Goal: Task Accomplishment & Management: Manage account settings

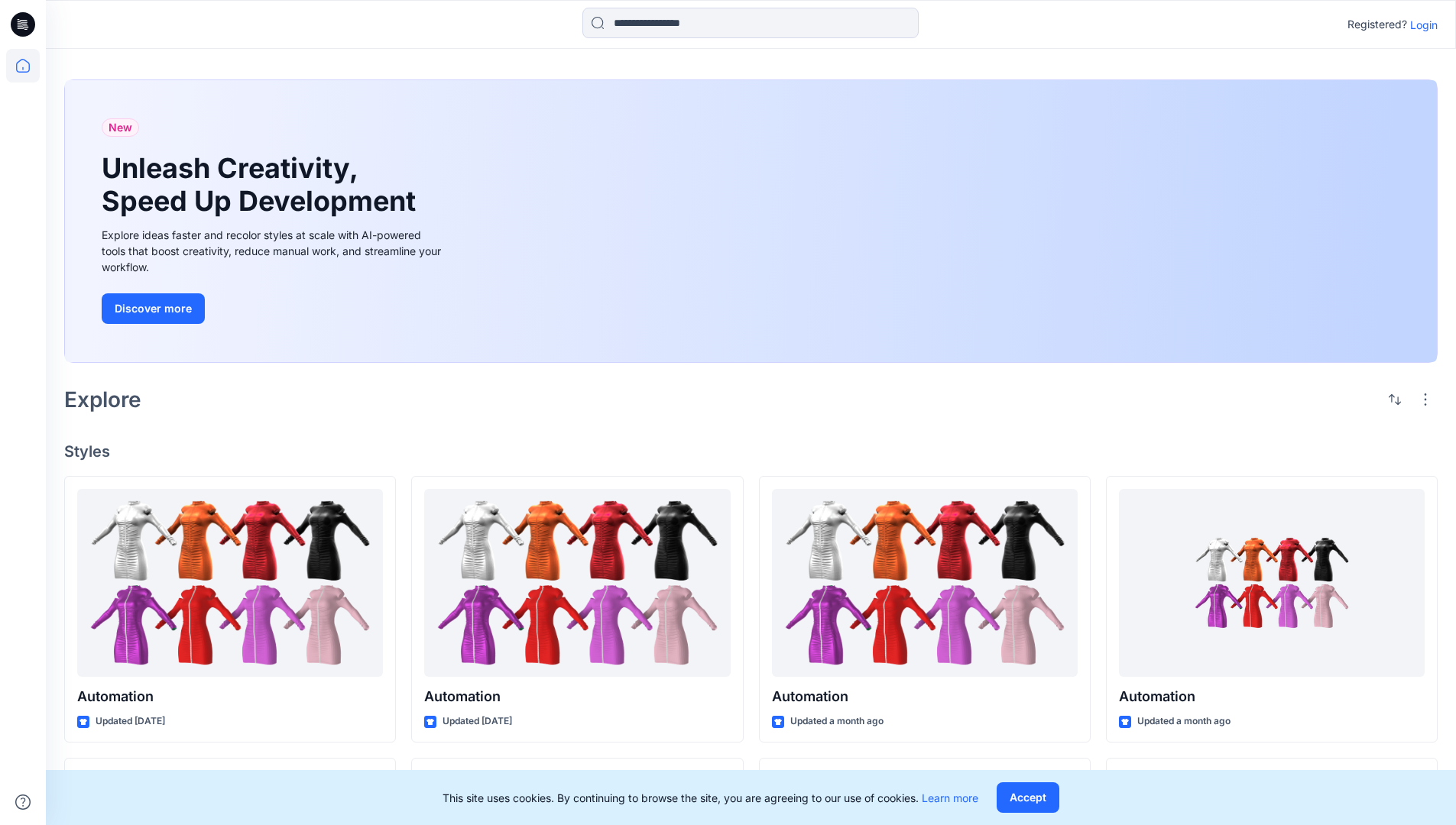
click at [1420, 25] on p "Login" at bounding box center [1424, 25] width 28 height 16
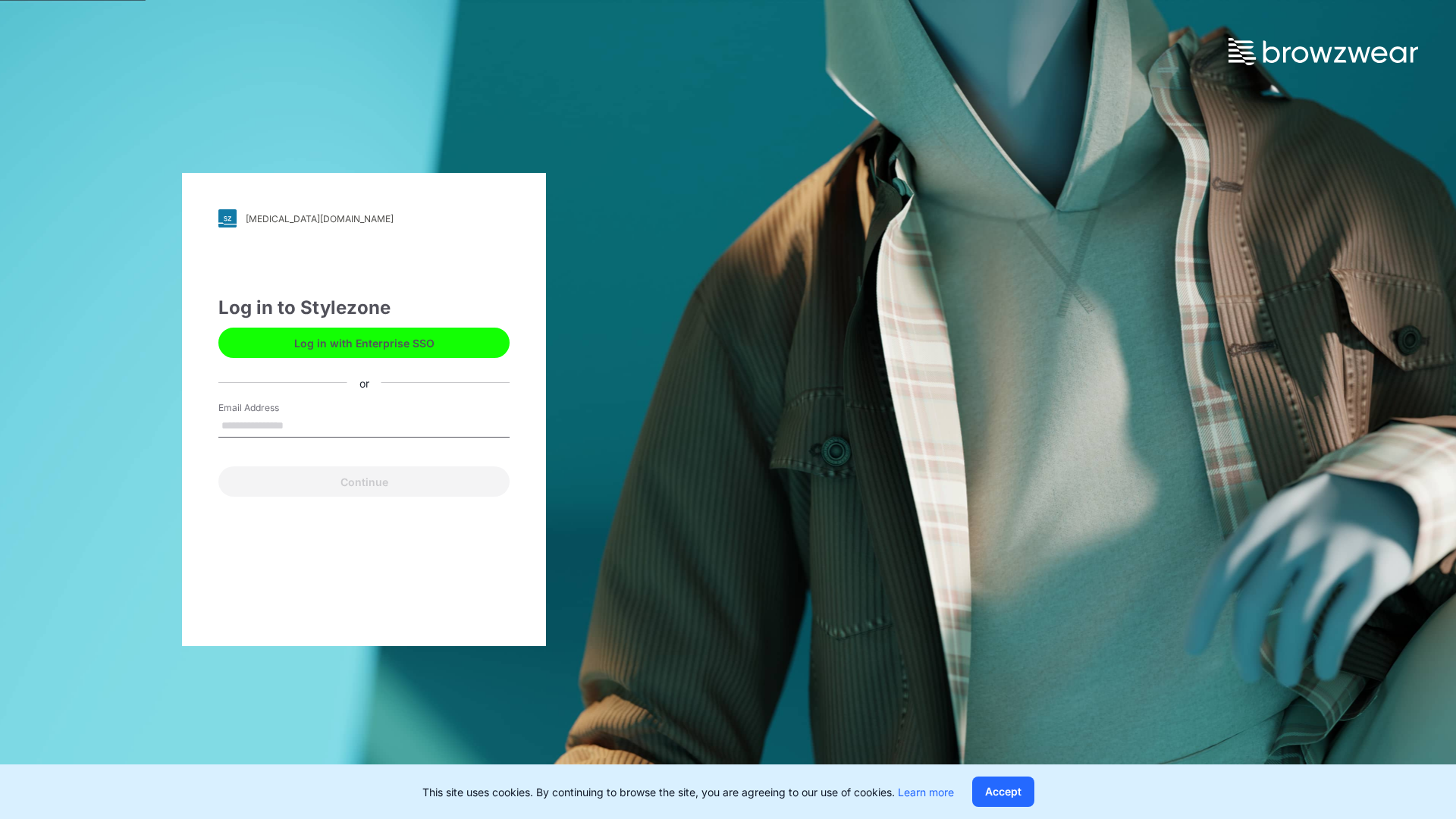
click at [300, 425] on input "Email Address" at bounding box center [363, 426] width 291 height 23
type input "**********"
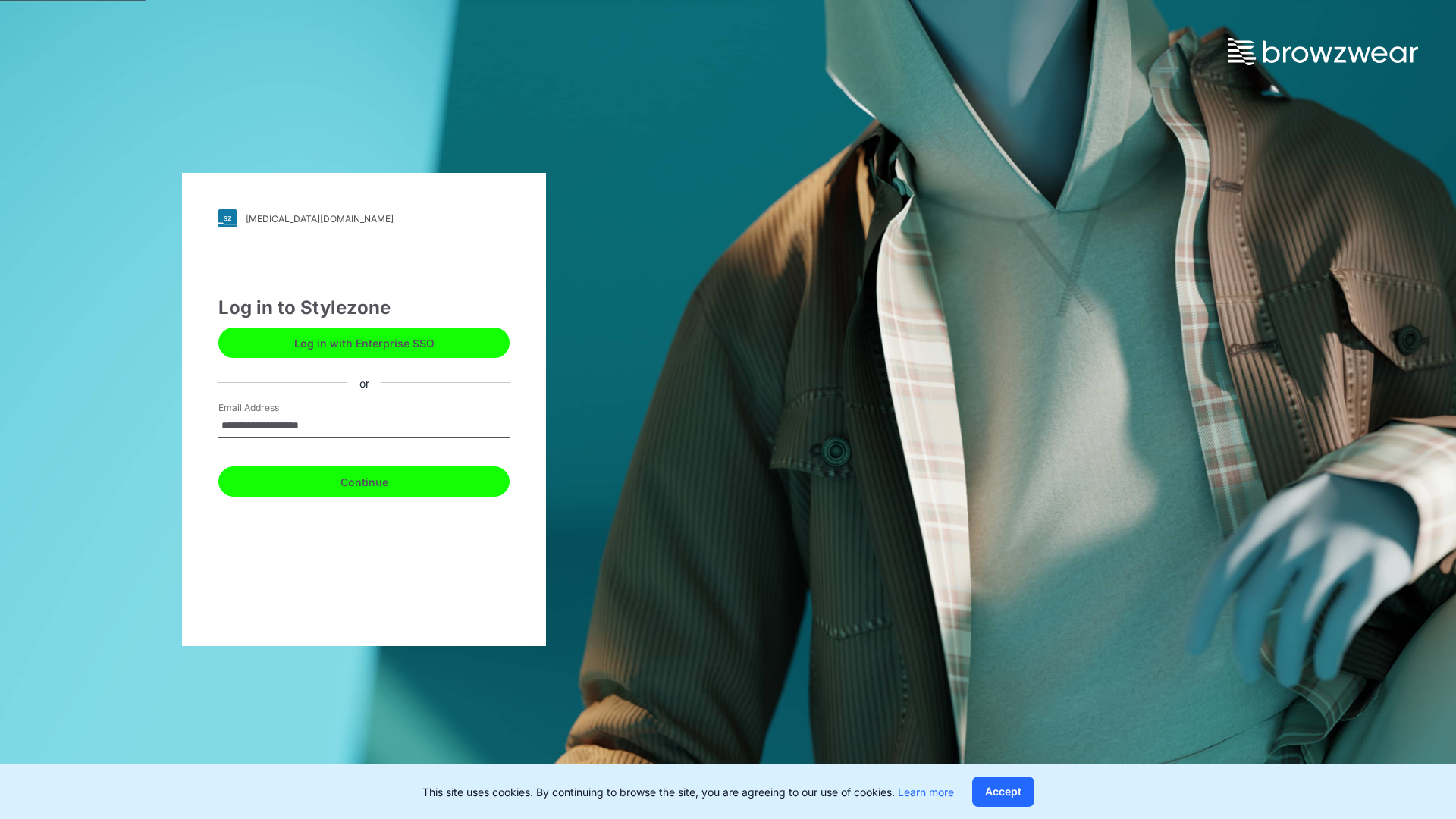
click at [381, 480] on button "Continue" at bounding box center [363, 481] width 291 height 31
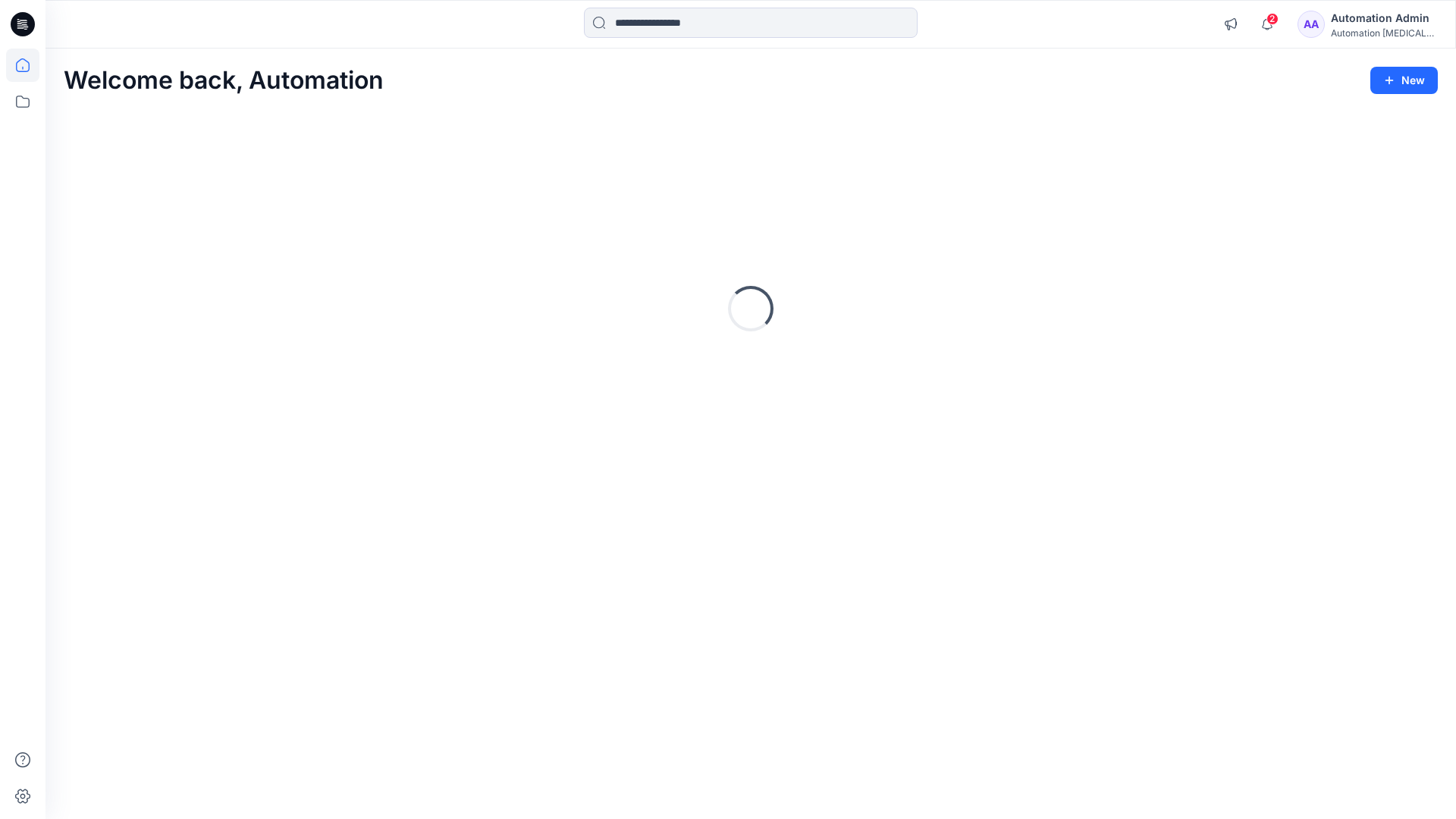
click at [29, 65] on icon at bounding box center [22, 64] width 13 height 13
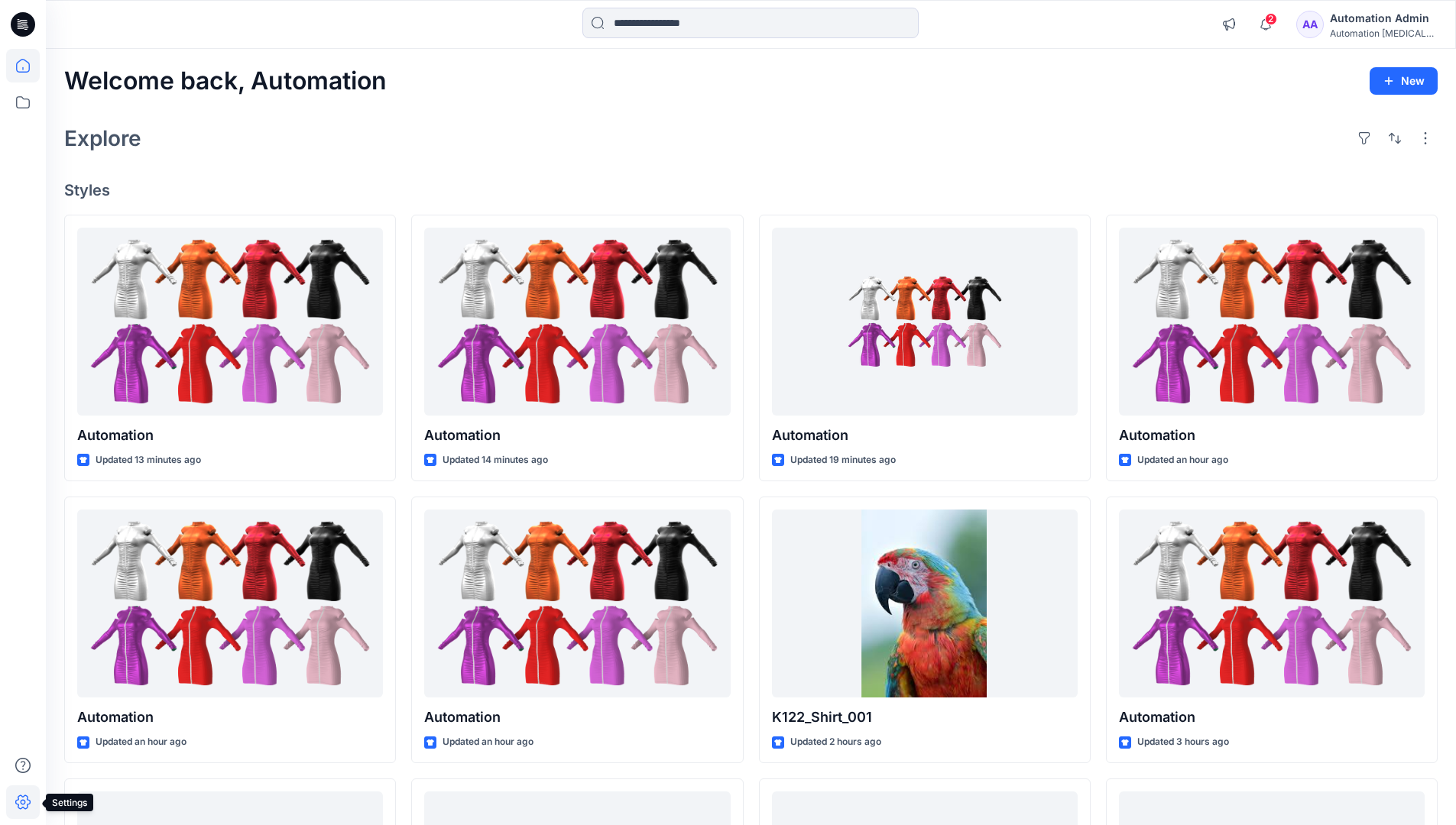
click at [24, 808] on icon at bounding box center [22, 803] width 15 height 14
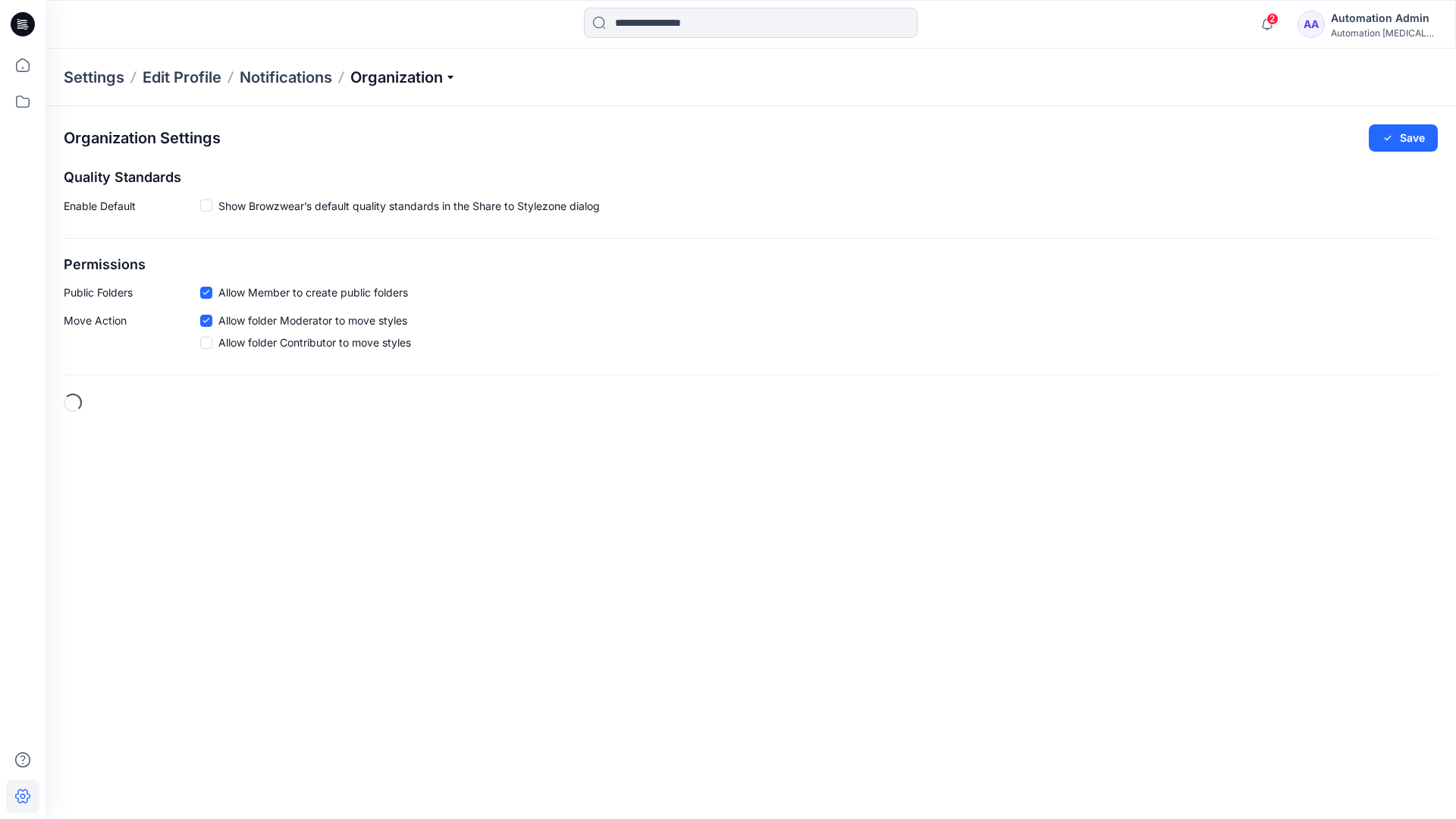
click at [443, 76] on p "Organization" at bounding box center [403, 77] width 106 height 21
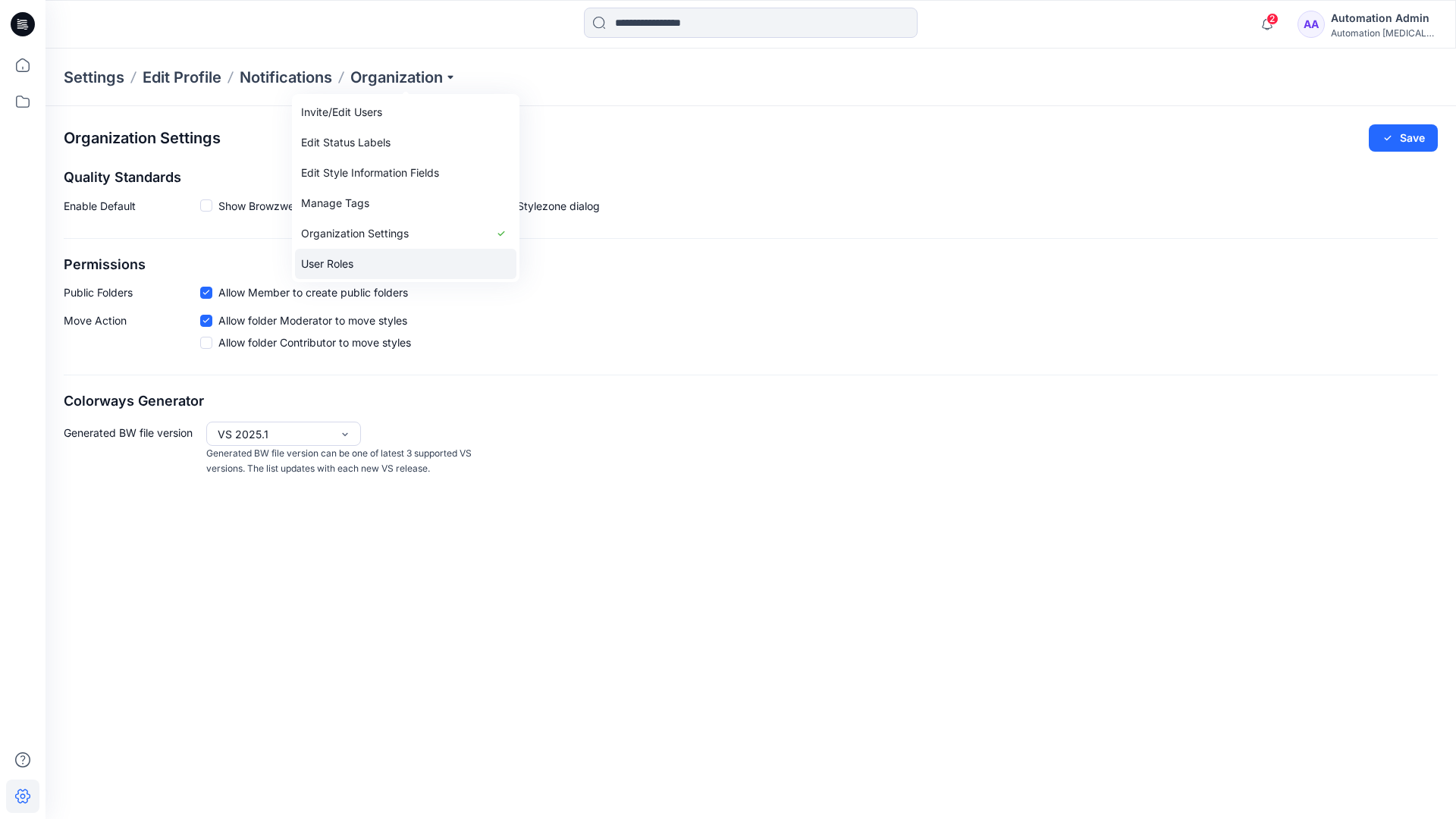
click at [370, 262] on link "User Roles" at bounding box center [406, 264] width 221 height 31
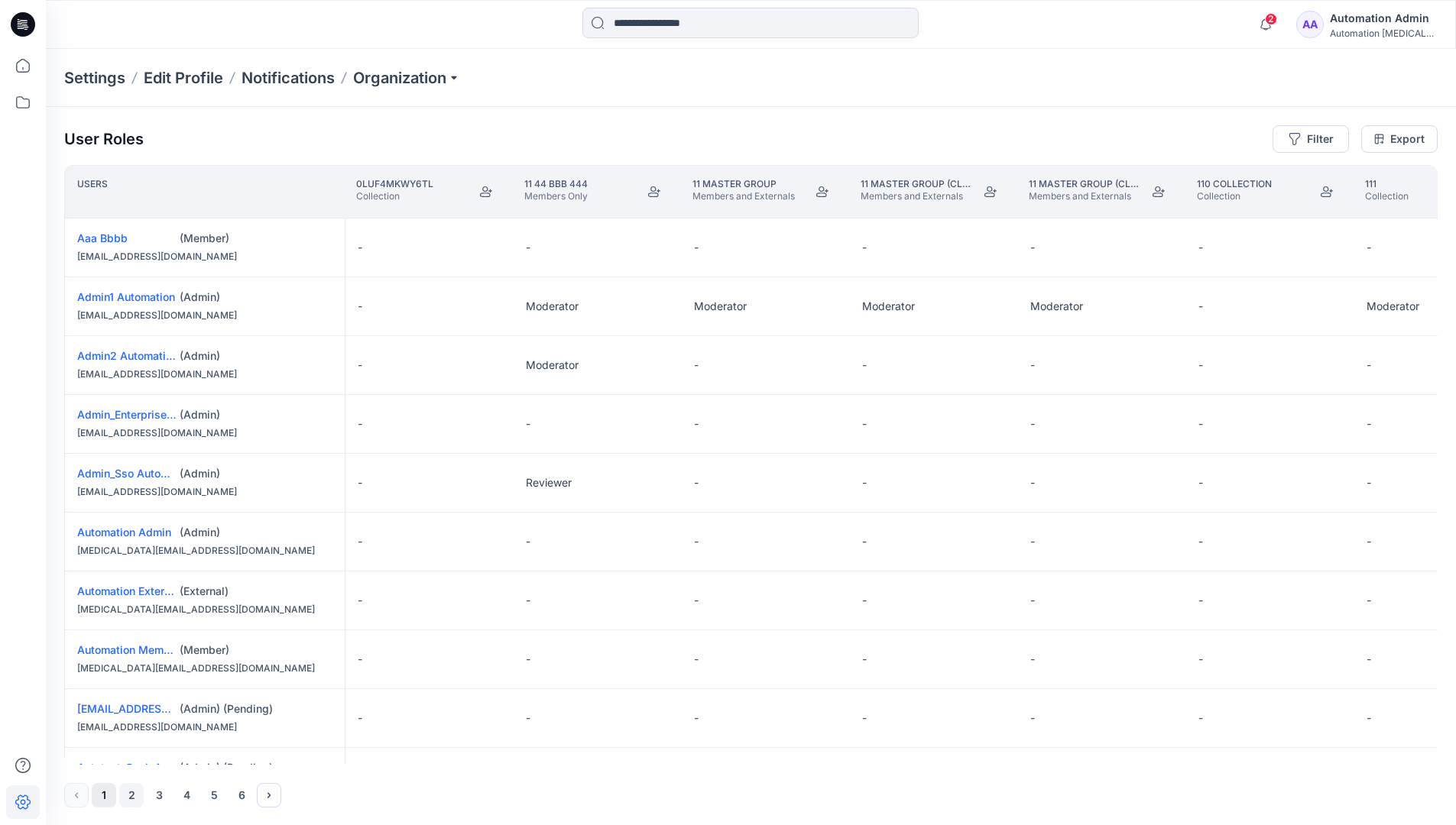
click at [133, 797] on button "2" at bounding box center [131, 795] width 25 height 25
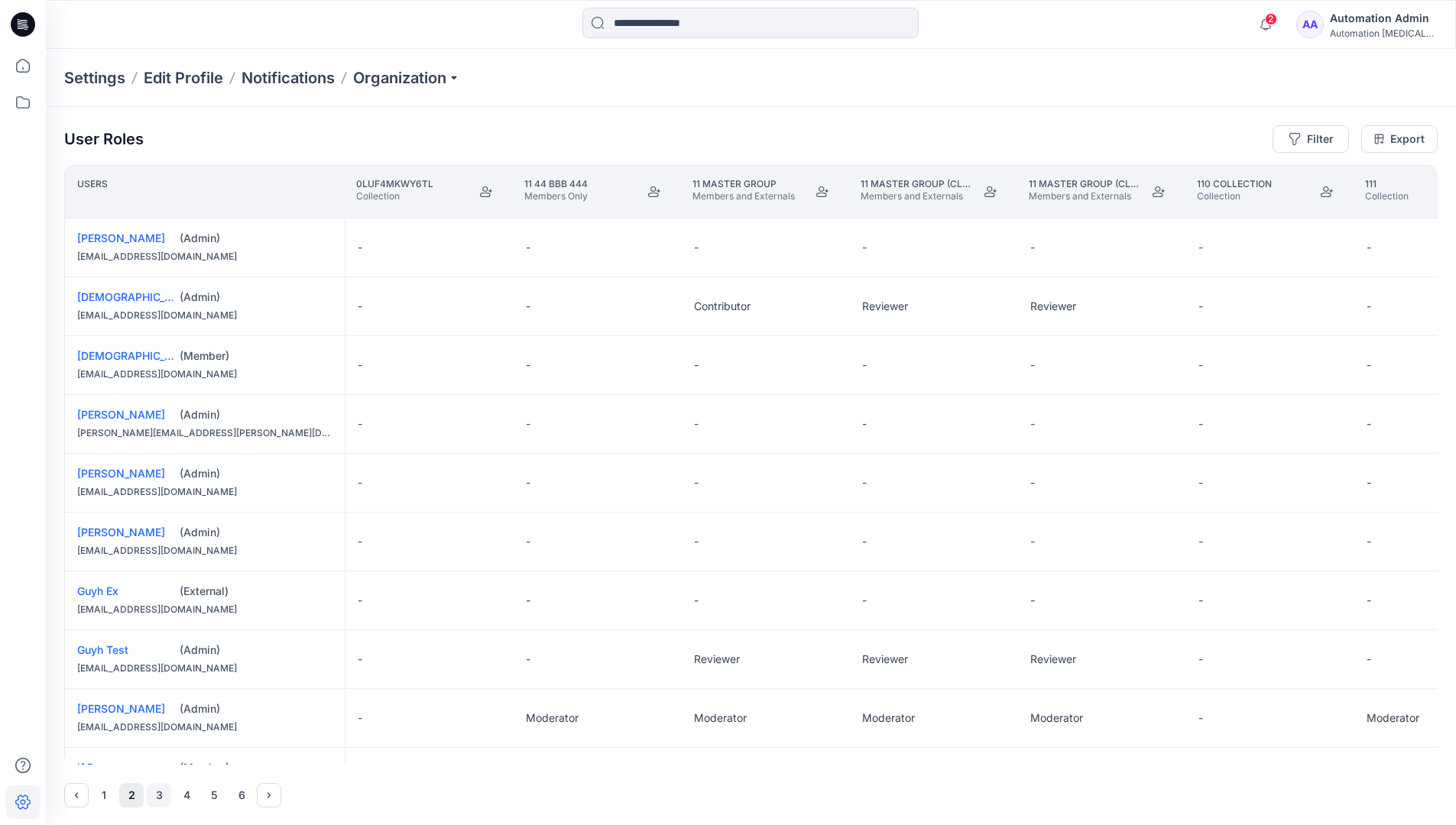
click at [160, 796] on button "3" at bounding box center [158, 795] width 25 height 25
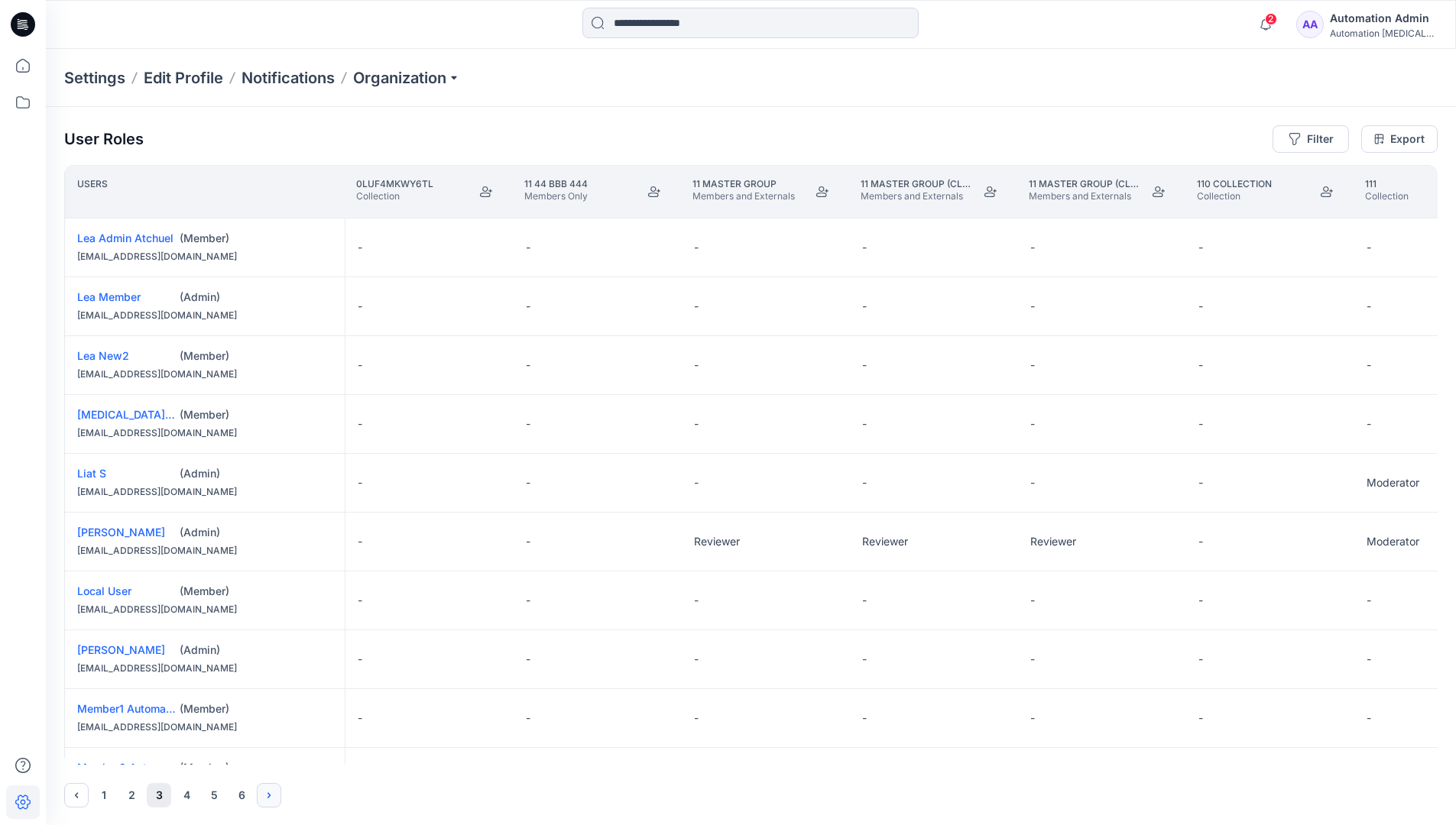
click at [270, 795] on icon "Next" at bounding box center [269, 795] width 3 height 6
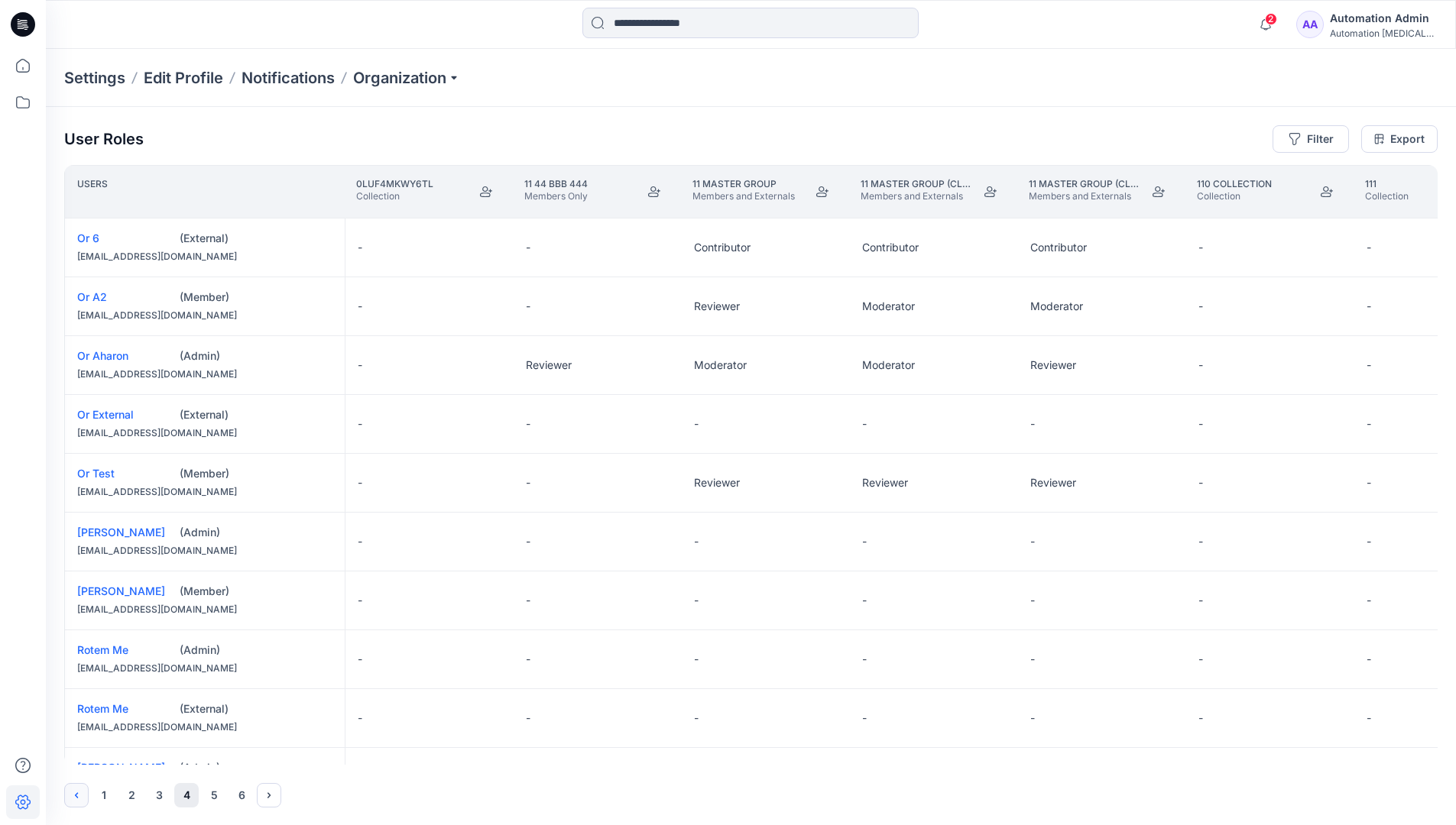
click at [78, 793] on icon "Previous" at bounding box center [76, 795] width 12 height 12
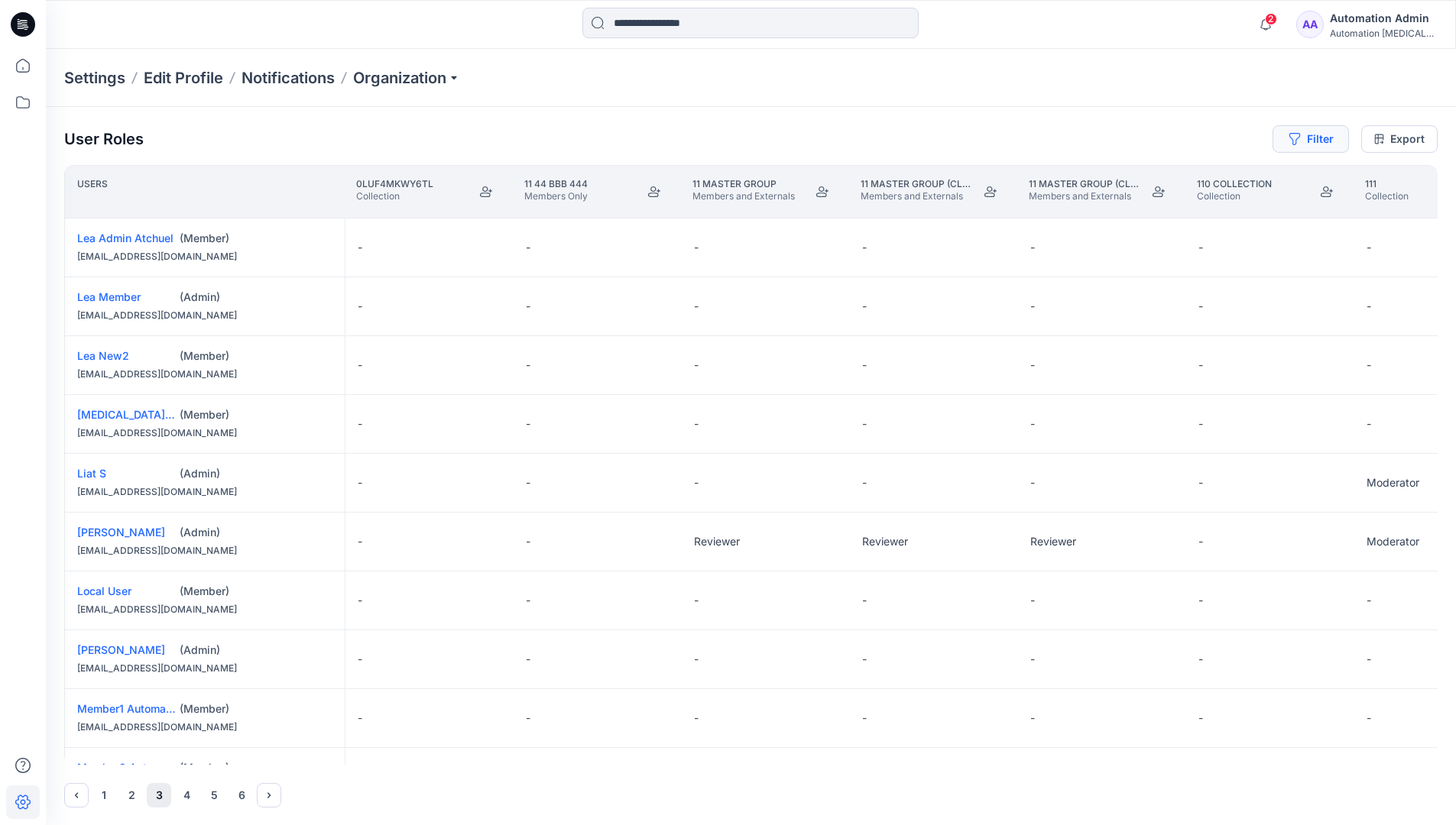
click at [1318, 142] on button "Filter" at bounding box center [1311, 138] width 77 height 28
click at [1224, 180] on div at bounding box center [1256, 180] width 157 height 19
click at [1241, 178] on div at bounding box center [1256, 180] width 157 height 19
type input "****"
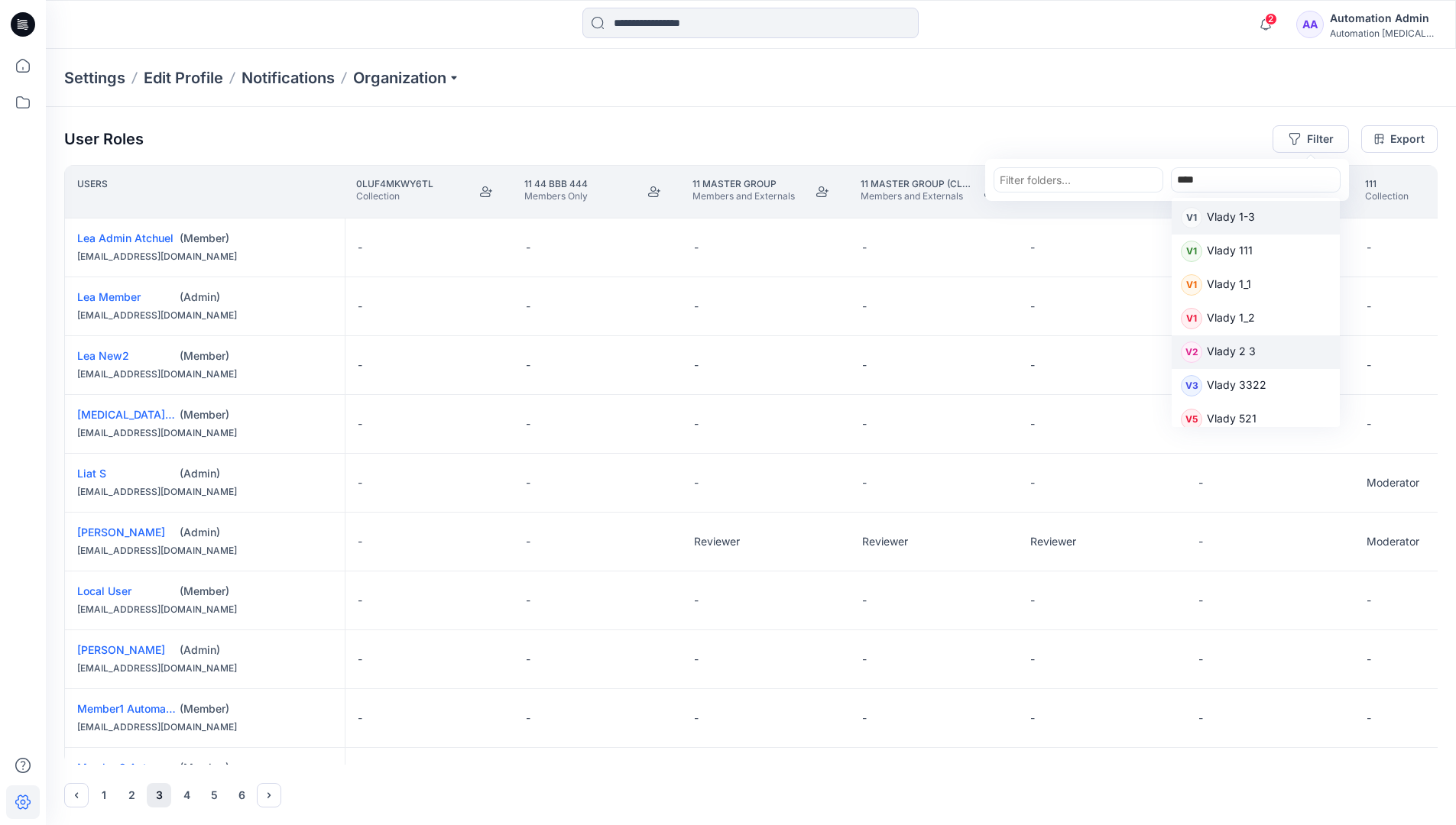
click at [1238, 350] on p "Vlady 2 3" at bounding box center [1232, 353] width 49 height 20
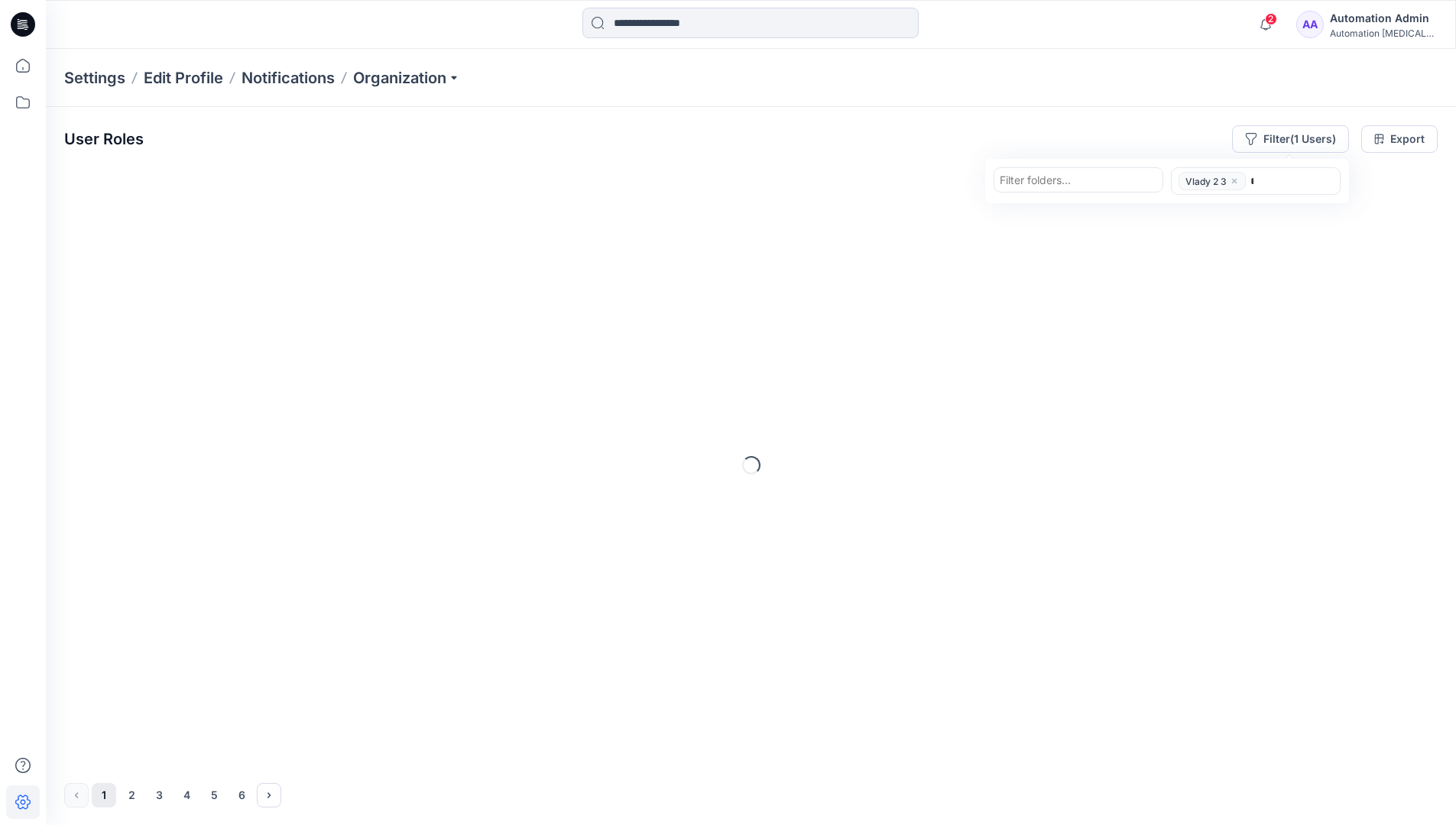
type input "****"
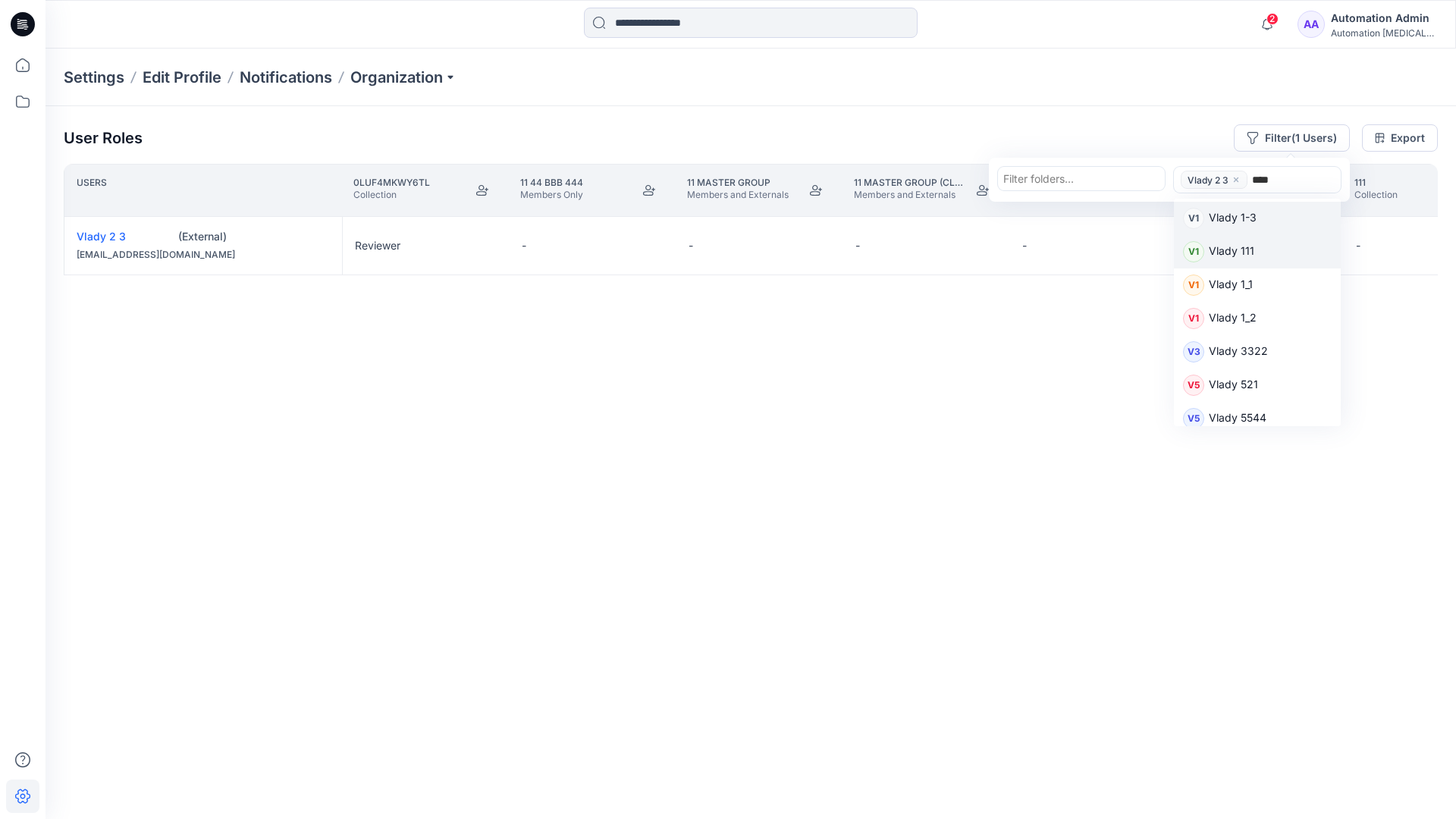
click at [1243, 250] on p "Vlady 111" at bounding box center [1232, 252] width 46 height 20
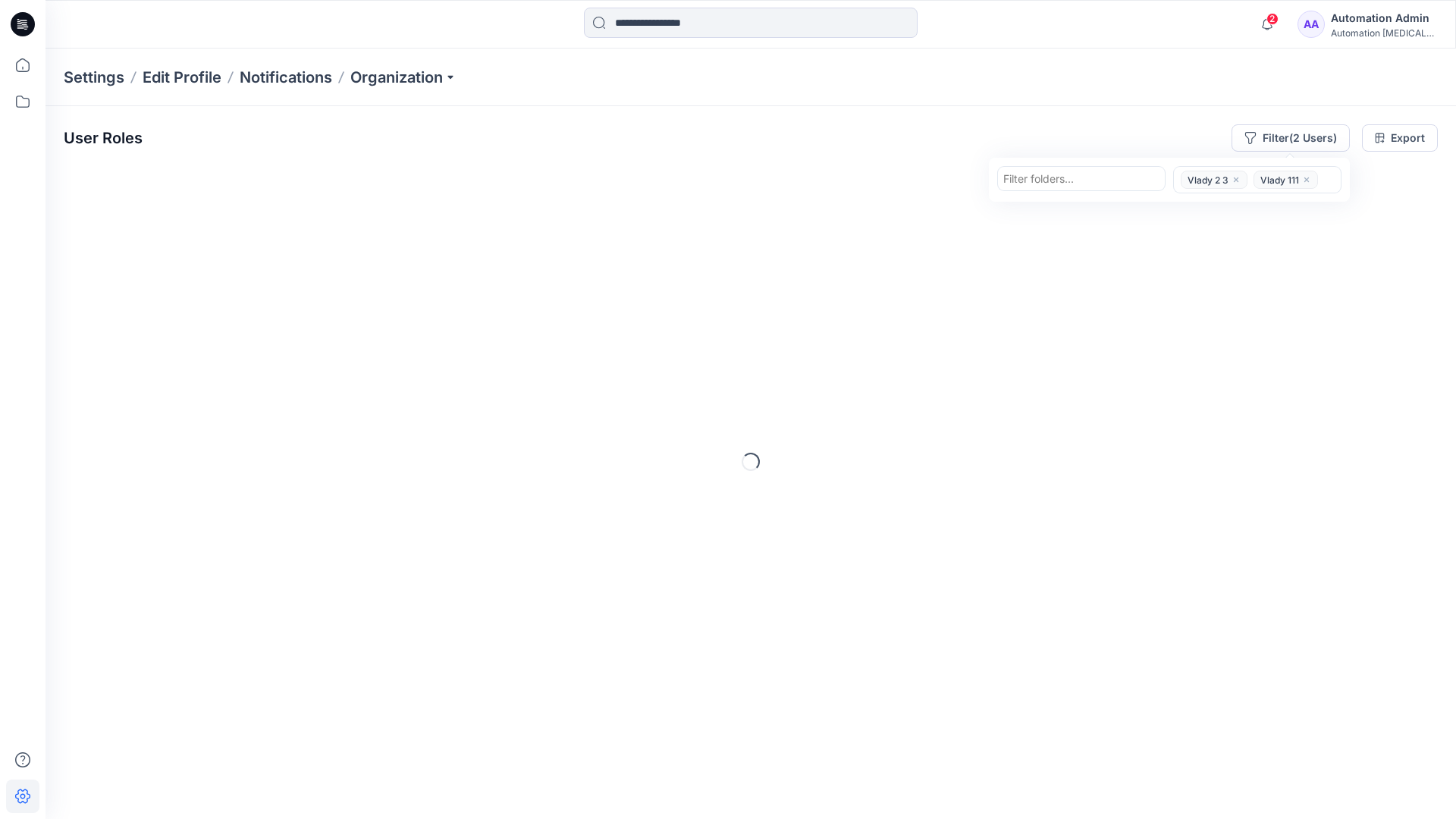
click at [1093, 181] on div at bounding box center [1081, 178] width 156 height 19
type input "*********"
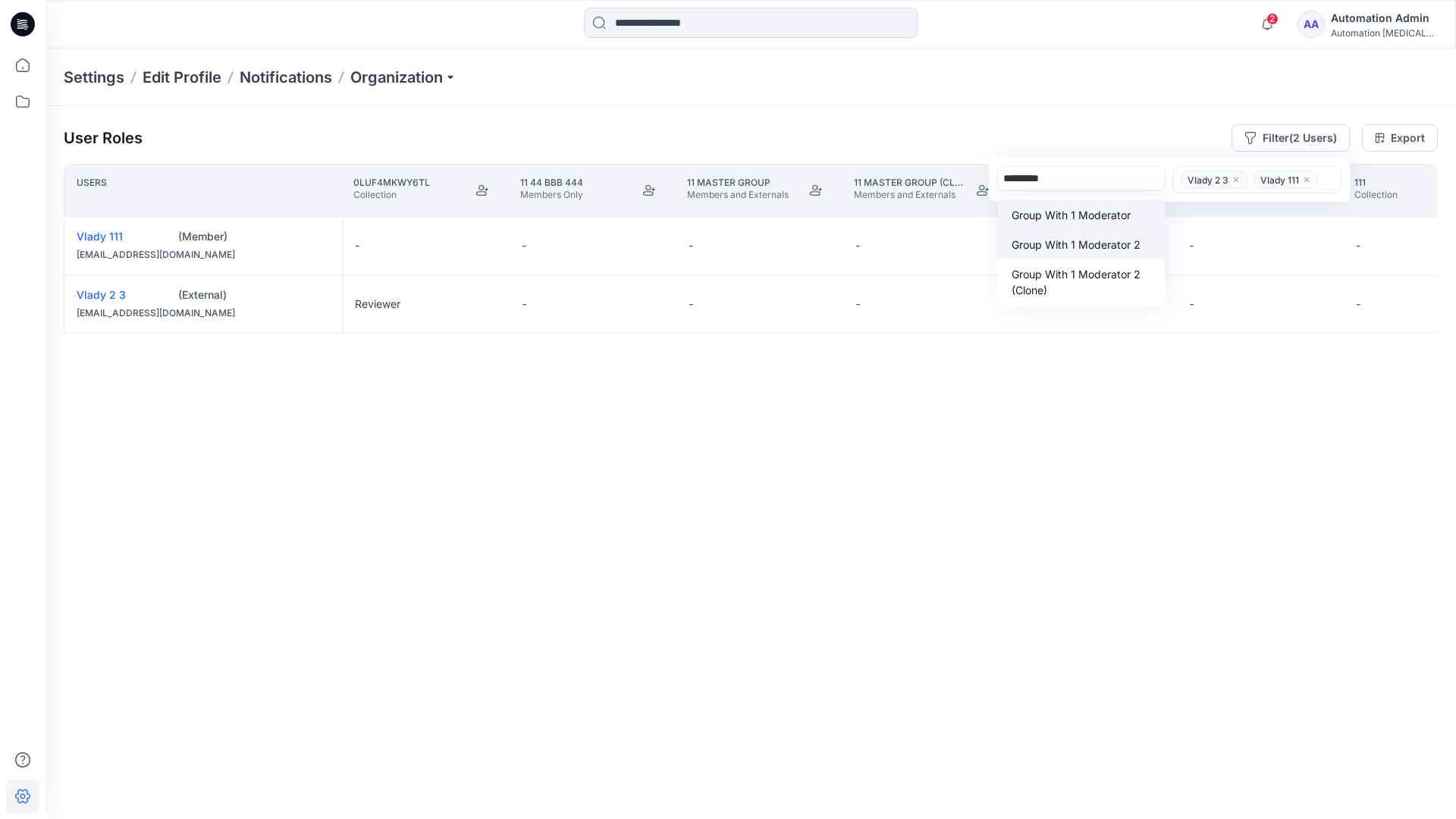
click at [1081, 237] on p "Group With 1 Moderator 2" at bounding box center [1076, 244] width 129 height 16
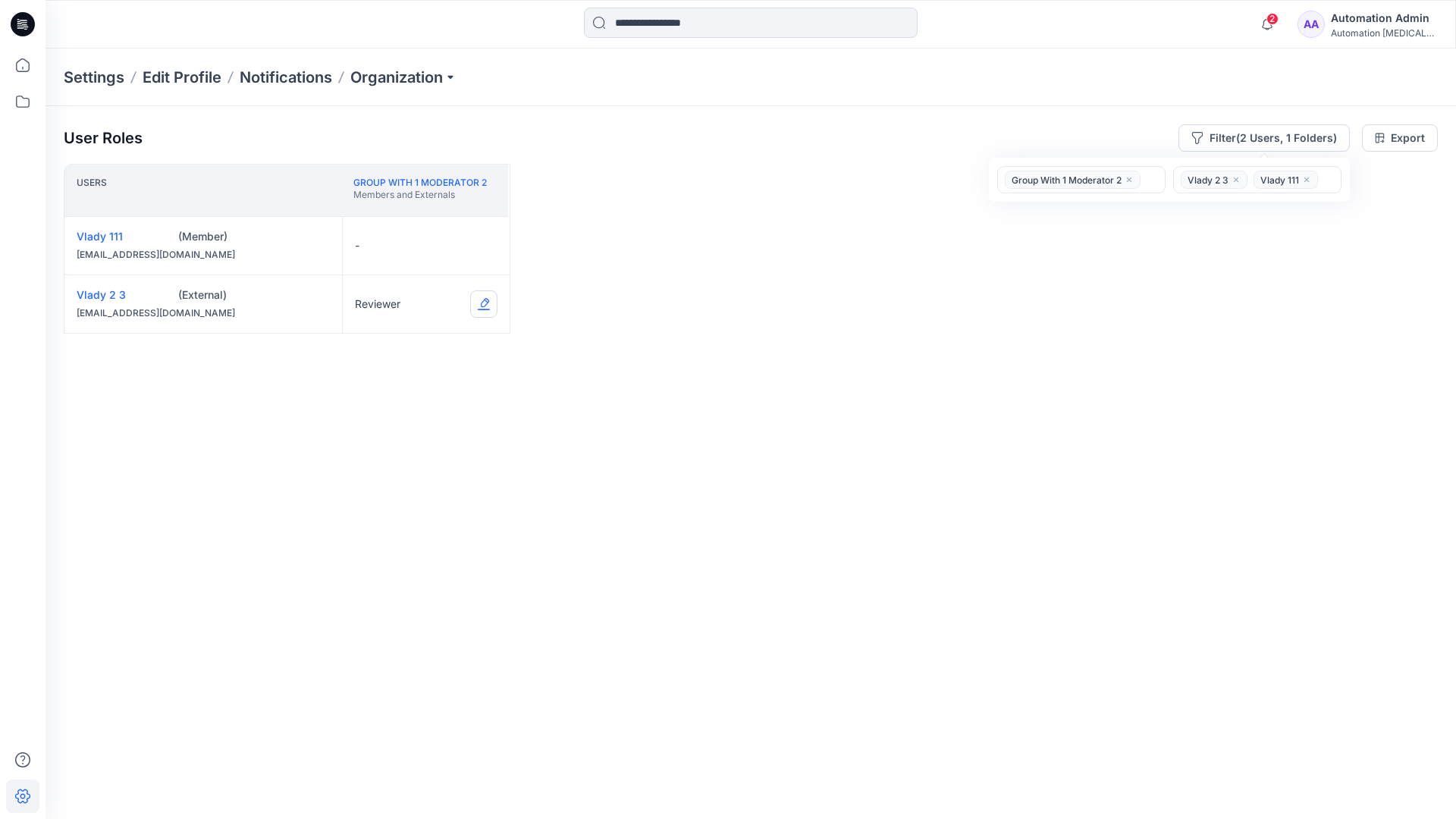
click at [482, 305] on button "Edit Role" at bounding box center [484, 304] width 27 height 27
click at [408, 396] on button "Contributor" at bounding box center [412, 395] width 164 height 27
click at [381, 352] on button "Moderator" at bounding box center [412, 364] width 164 height 27
click at [482, 302] on button "Edit Role" at bounding box center [484, 304] width 27 height 27
click at [409, 368] on button "Reviewer" at bounding box center [412, 367] width 164 height 27
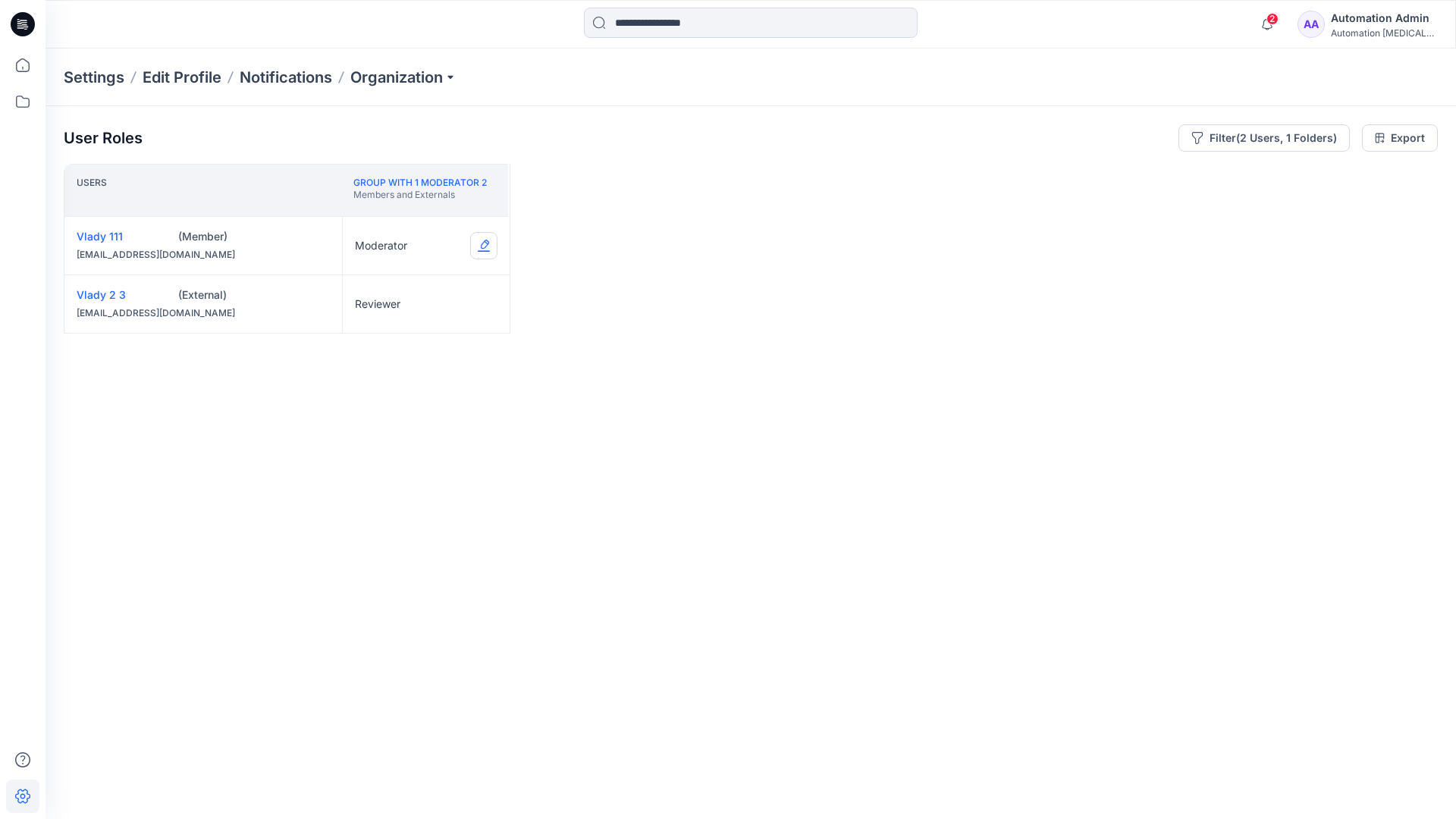
click at [484, 245] on button "Edit Role" at bounding box center [484, 246] width 27 height 27
click at [398, 280] on button "None" at bounding box center [412, 282] width 164 height 27
click at [1129, 176] on icon "close" at bounding box center [1129, 180] width 9 height 9
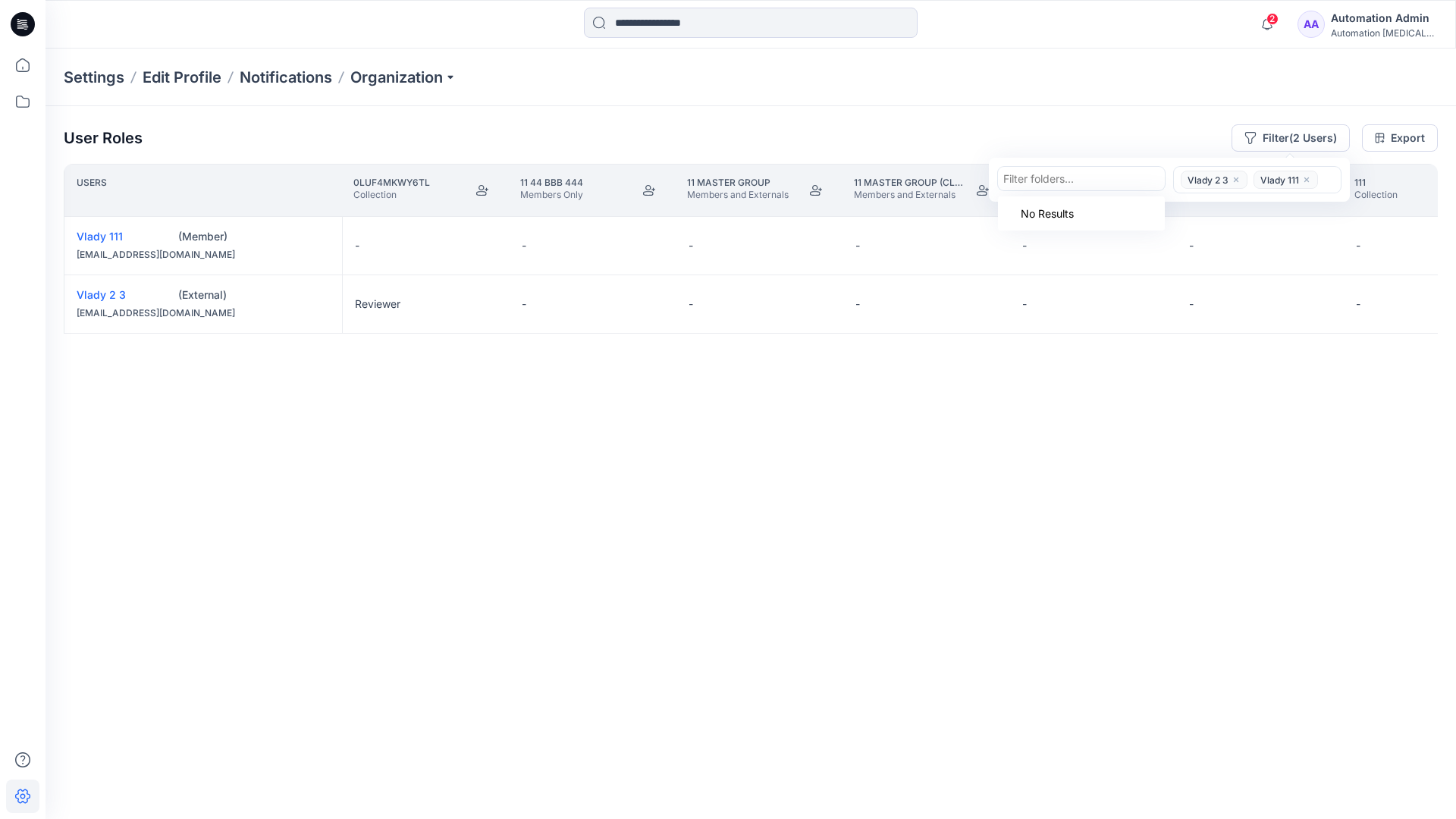
click at [1235, 178] on icon "close" at bounding box center [1236, 180] width 5 height 5
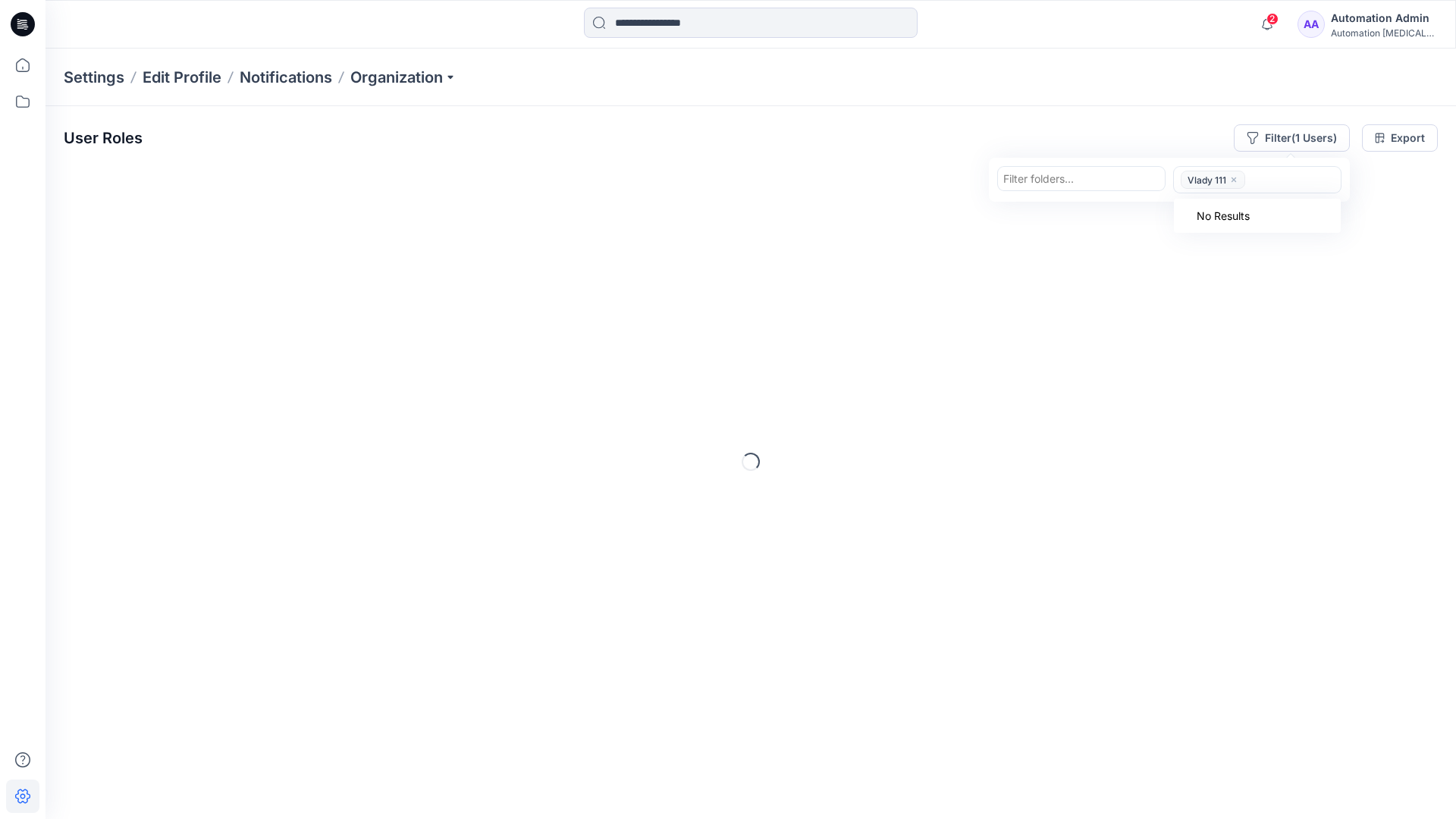
click at [1233, 181] on icon "close" at bounding box center [1234, 180] width 9 height 9
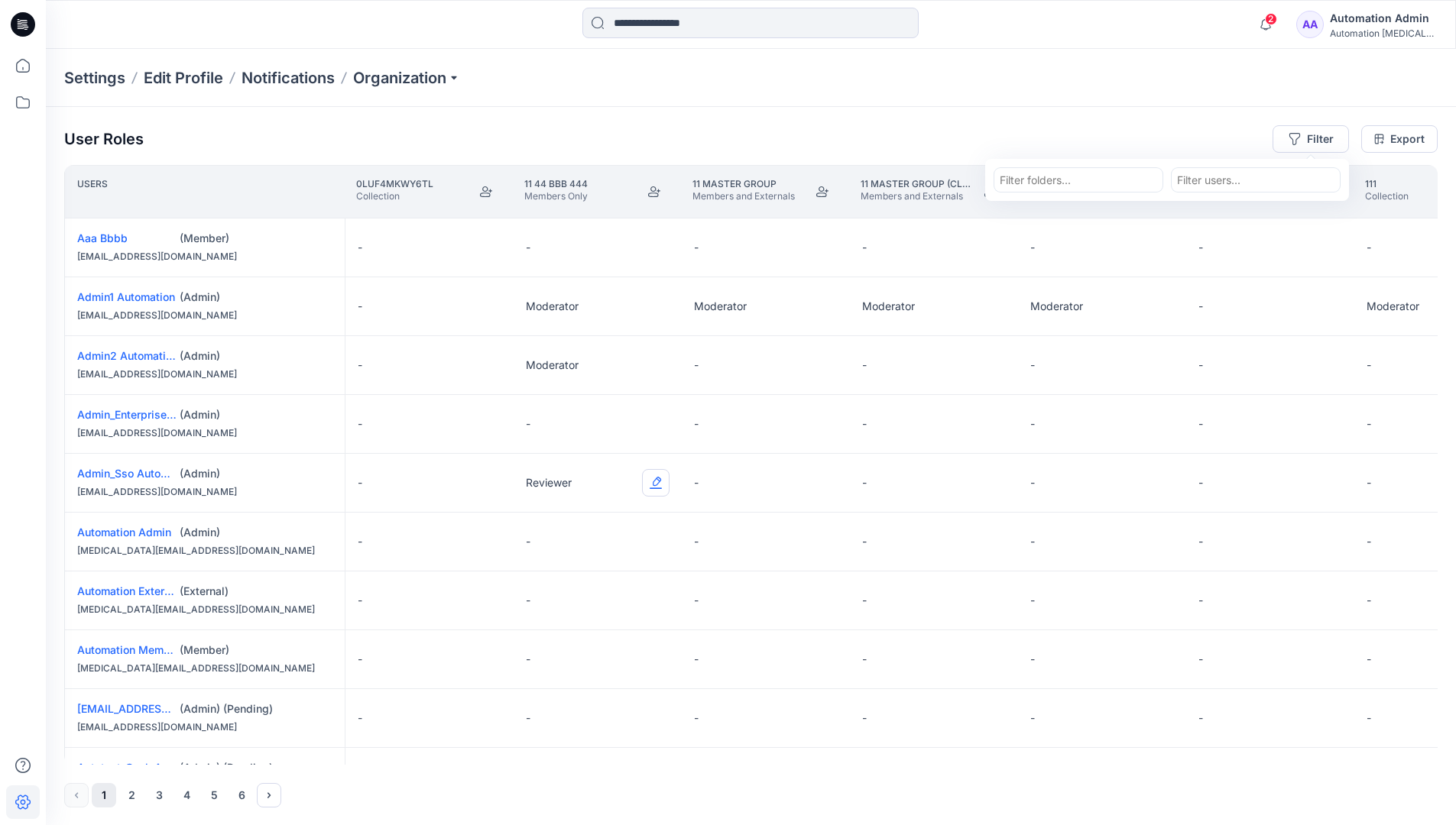
click at [658, 484] on button "Edit Role" at bounding box center [656, 483] width 28 height 28
click at [598, 551] on button "Reviewer" at bounding box center [584, 547] width 165 height 28
click at [1369, 29] on div "Automation [MEDICAL_DATA]..." at bounding box center [1383, 33] width 107 height 11
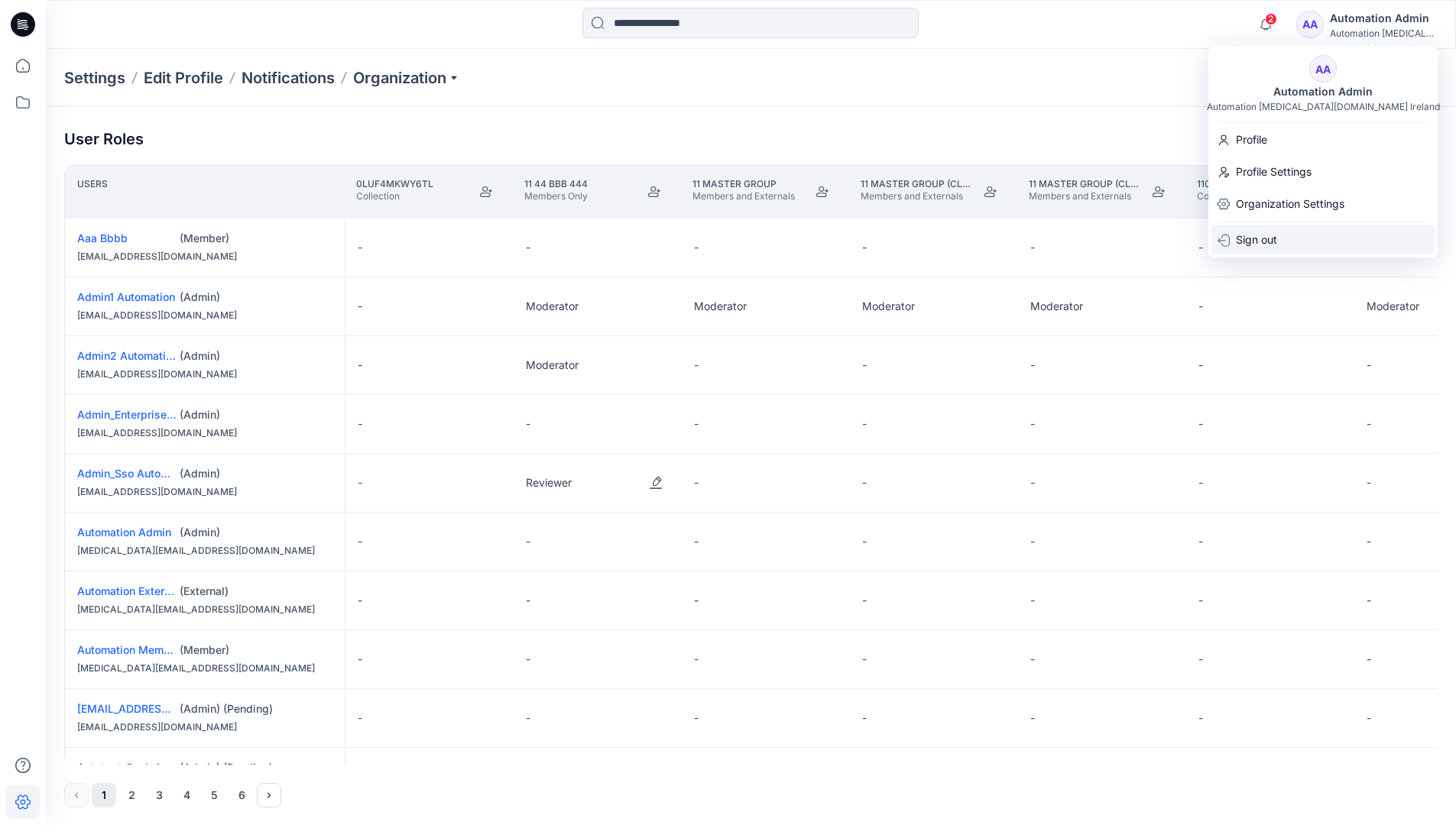
click at [1298, 229] on div "Sign out" at bounding box center [1323, 240] width 223 height 29
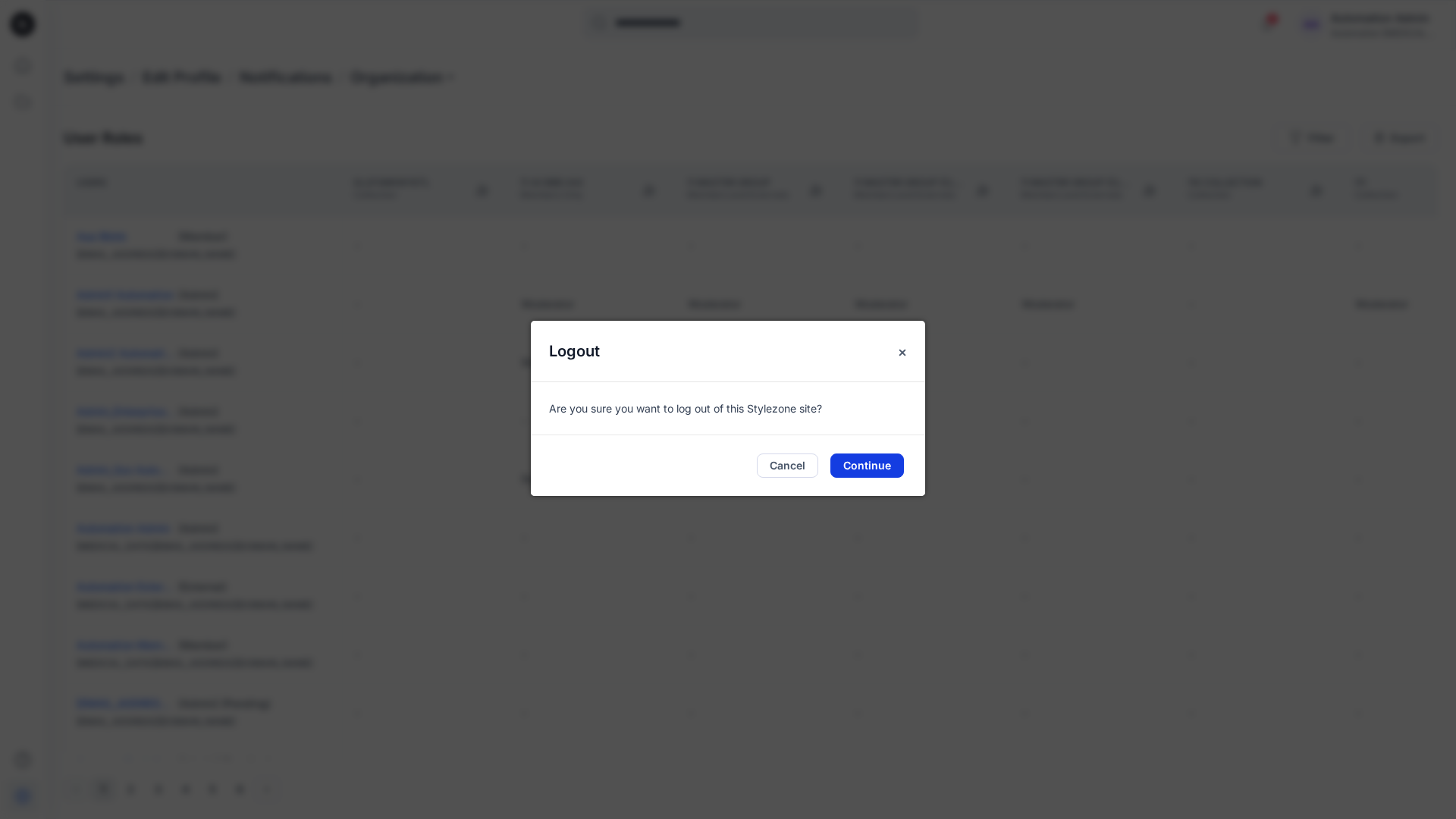
click at [881, 463] on button "Continue" at bounding box center [867, 466] width 74 height 24
